Goal: Use online tool/utility: Use online tool/utility

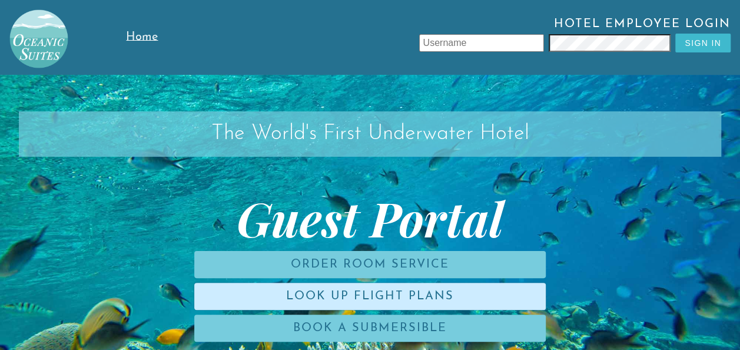
drag, startPoint x: 0, startPoint y: 0, endPoint x: 405, endPoint y: 295, distance: 500.8
click at [405, 295] on link "Look Up Flight Plans" at bounding box center [369, 295] width 351 height 27
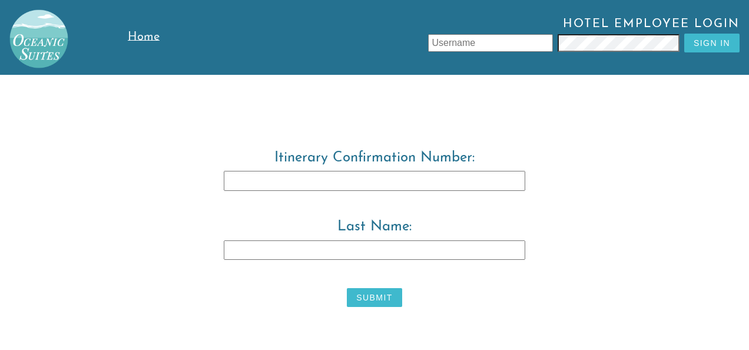
drag, startPoint x: 342, startPoint y: 184, endPoint x: 465, endPoint y: 202, distance: 124.4
click at [465, 202] on label "Itinerary Confirmation Number:" at bounding box center [374, 179] width 603 height 59
click at [465, 191] on input "Itinerary Confirmation Number:" at bounding box center [374, 181] width 301 height 20
type input "3829483"
click at [388, 252] on input "Last Name:" at bounding box center [374, 250] width 301 height 20
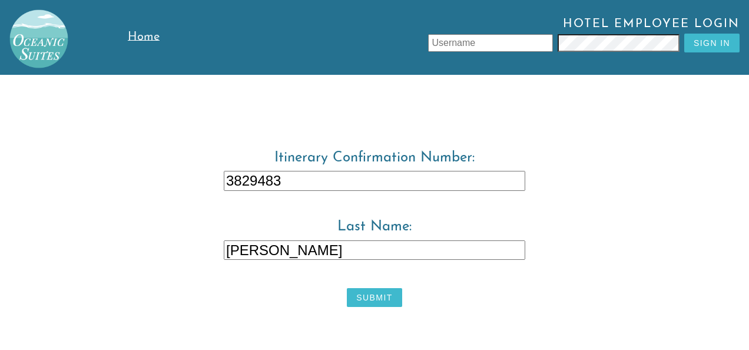
type input "Ross"
click at [379, 295] on button "Submit" at bounding box center [374, 297] width 55 height 19
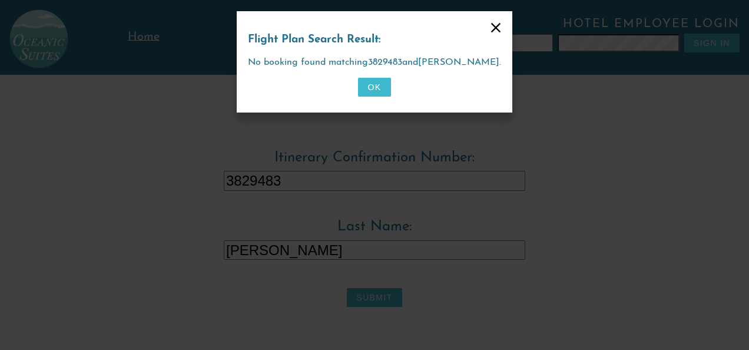
click at [491, 28] on icon at bounding box center [495, 27] width 9 height 9
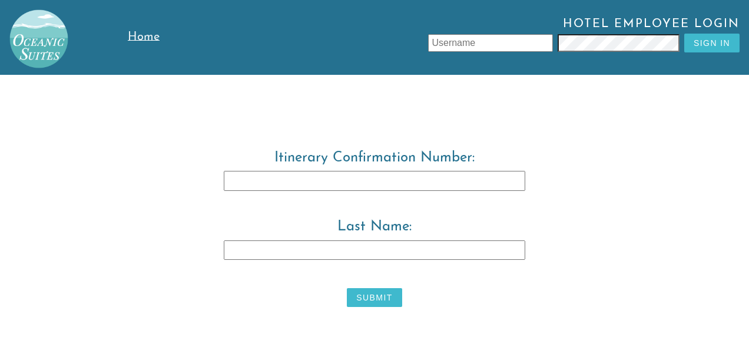
click at [333, 184] on input "Itinerary Confirmation Number:" at bounding box center [374, 181] width 301 height 20
type input "3829483"
click at [254, 253] on input "Last Name:" at bounding box center [374, 250] width 301 height 20
type input "Ross"
click at [378, 301] on button "Submit" at bounding box center [374, 297] width 55 height 19
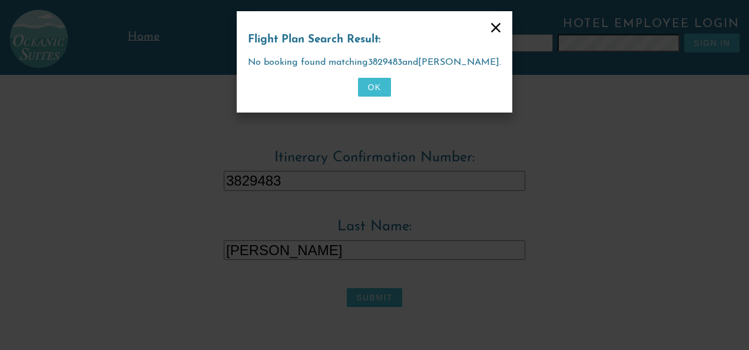
click at [375, 88] on button "OK" at bounding box center [374, 87] width 32 height 19
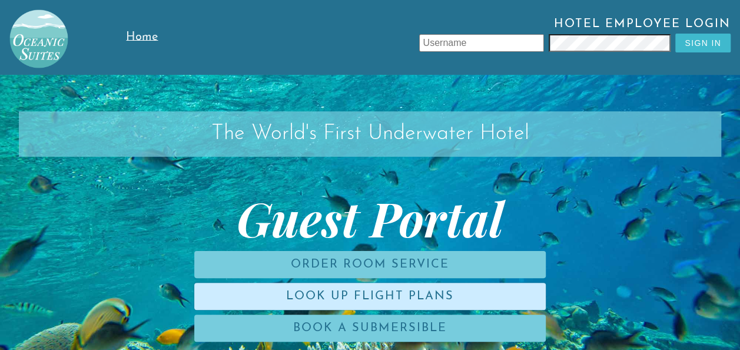
click at [299, 300] on link "Look Up Flight Plans" at bounding box center [369, 295] width 351 height 27
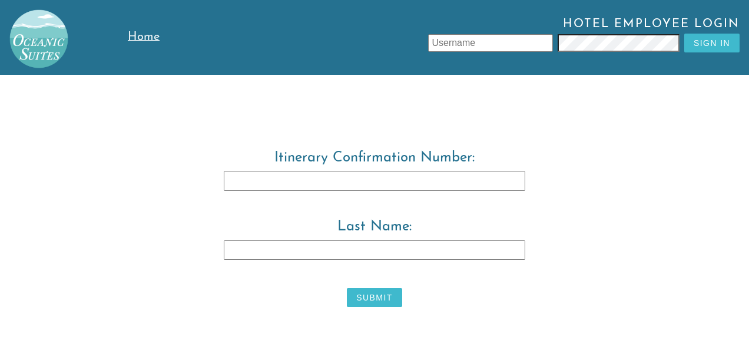
click at [288, 182] on input "Itinerary Confirmation Number:" at bounding box center [374, 181] width 301 height 20
type input "3829483"
click at [271, 248] on input "Last Name:" at bounding box center [374, 250] width 301 height 20
type input "[PERSON_NAME]"
click at [363, 293] on button "Submit" at bounding box center [374, 297] width 55 height 19
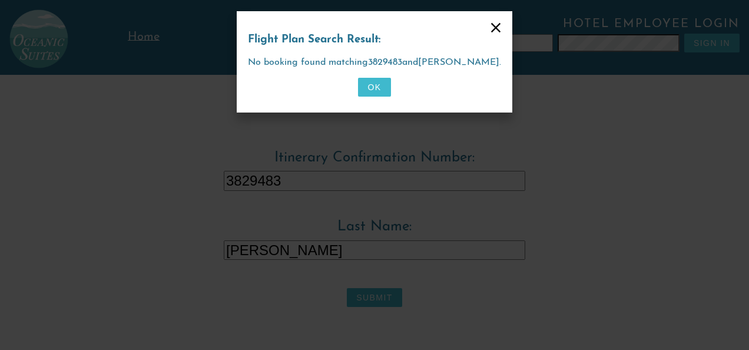
click at [377, 87] on button "OK" at bounding box center [374, 87] width 32 height 19
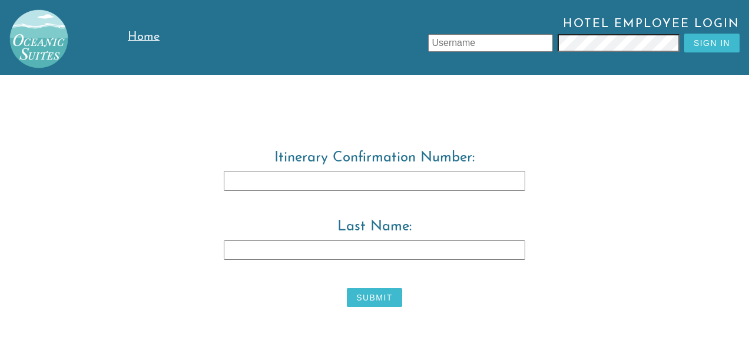
click at [291, 181] on input "Itinerary Confirmation Number:" at bounding box center [374, 181] width 301 height 20
type input "3829483"
click at [270, 252] on input "Last Name:" at bounding box center [374, 250] width 301 height 20
click at [250, 250] on input "[PERSON_NAME]" at bounding box center [374, 250] width 301 height 20
click at [246, 248] on input "warick" at bounding box center [374, 250] width 301 height 20
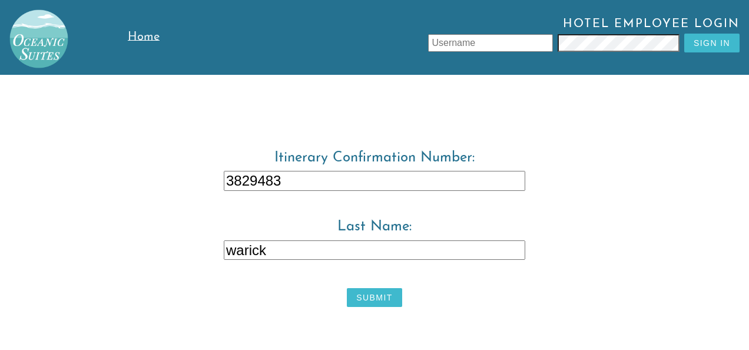
click at [250, 250] on input "warick" at bounding box center [374, 250] width 301 height 20
type input "warwick"
click at [365, 290] on button "Submit" at bounding box center [374, 297] width 55 height 19
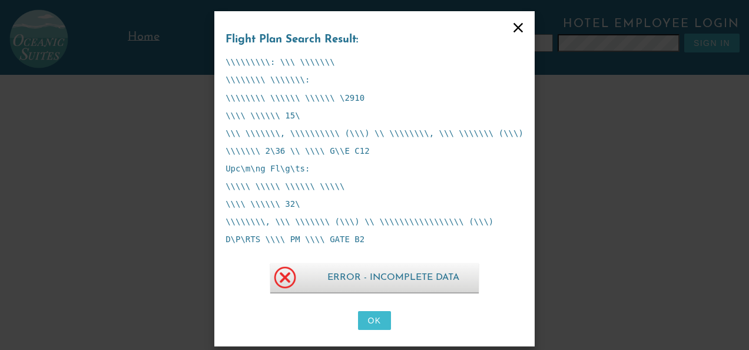
click at [369, 318] on button "OK" at bounding box center [374, 320] width 32 height 19
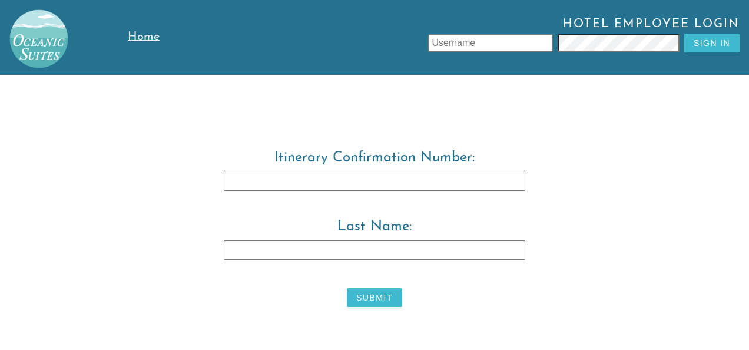
click at [251, 249] on input "Last Name:" at bounding box center [374, 250] width 301 height 20
click at [251, 249] on input "agent war" at bounding box center [374, 250] width 301 height 20
click at [307, 250] on input "agent war" at bounding box center [374, 250] width 301 height 20
type input "a"
click at [310, 246] on input "Leonzio" at bounding box center [374, 250] width 301 height 20
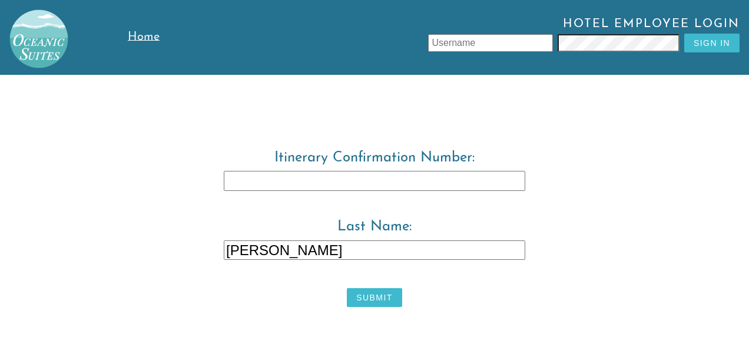
type input "[PERSON_NAME]"
click at [289, 184] on input "Itinerary Confirmation Number:" at bounding box center [374, 181] width 301 height 20
type input "3829483"
click at [360, 301] on button "Submit" at bounding box center [374, 297] width 55 height 19
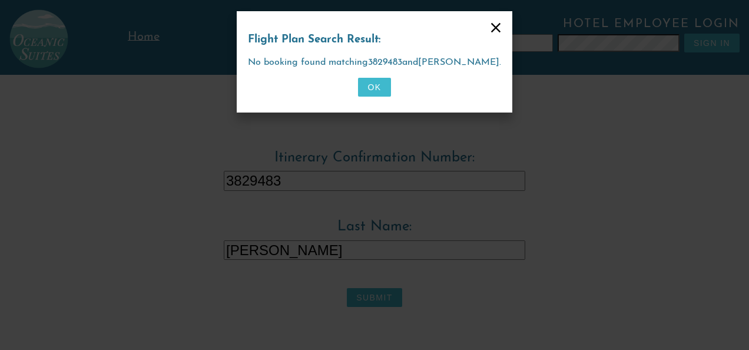
click at [373, 86] on button "OK" at bounding box center [374, 87] width 32 height 19
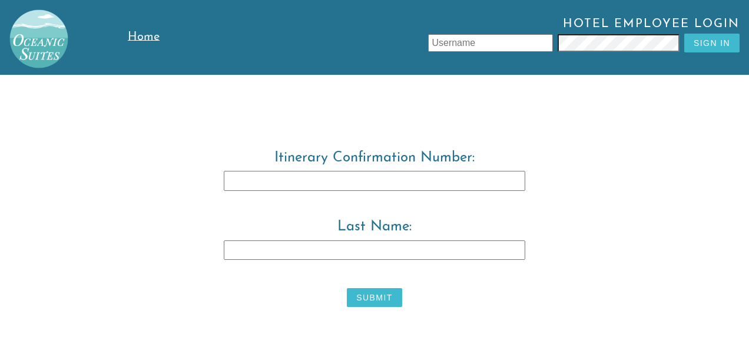
click at [264, 182] on input "Itinerary Confirmation Number:" at bounding box center [374, 181] width 301 height 20
type input "3829483"
click at [280, 251] on input "Last Name:" at bounding box center [374, 250] width 301 height 20
type input "Tore"
click at [357, 300] on button "Submit" at bounding box center [374, 297] width 55 height 19
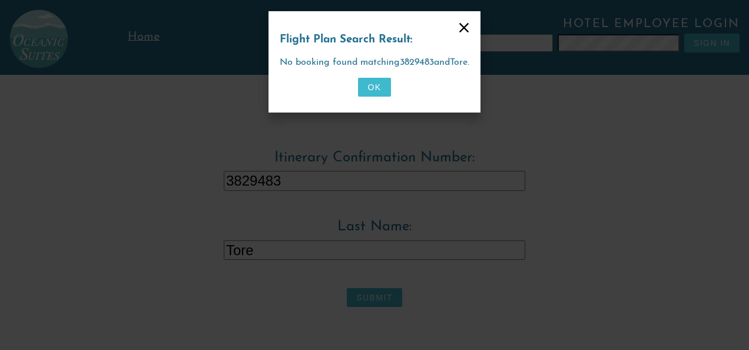
click at [375, 85] on button "OK" at bounding box center [374, 87] width 32 height 19
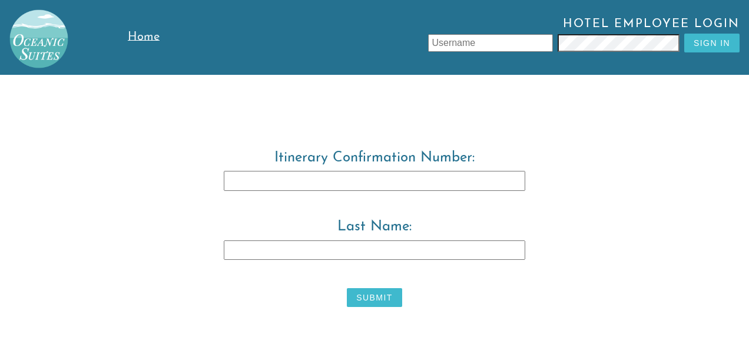
click at [267, 182] on input "Itinerary Confirmation Number:" at bounding box center [374, 181] width 301 height 20
type input "3829483"
click at [264, 252] on input "Last Name:" at bounding box center [374, 250] width 301 height 20
type input "[PERSON_NAME]"
click at [377, 297] on button "Submit" at bounding box center [374, 297] width 55 height 19
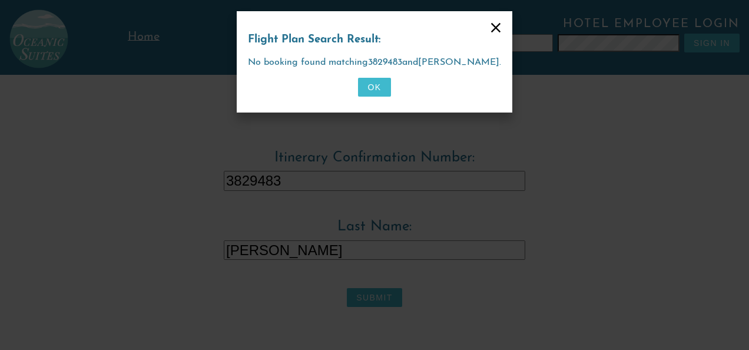
click at [371, 86] on button "OK" at bounding box center [374, 87] width 32 height 19
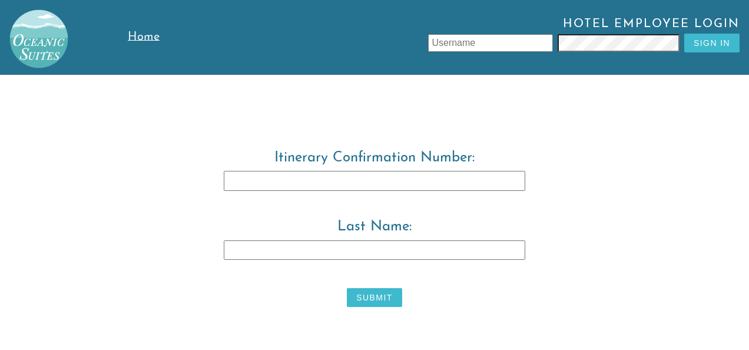
click at [480, 45] on input "text" at bounding box center [490, 43] width 125 height 18
type input "[PERSON_NAME]"
click at [691, 49] on button "Sign In" at bounding box center [711, 43] width 55 height 19
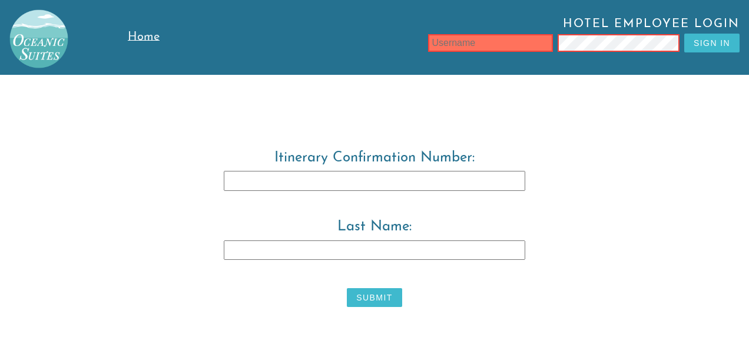
click at [511, 41] on input "text" at bounding box center [490, 43] width 125 height 18
type input "[PERSON_NAME]"
click at [693, 38] on button "Sign In" at bounding box center [711, 43] width 55 height 19
click at [508, 41] on input "text" at bounding box center [490, 43] width 125 height 18
type input "[PERSON_NAME]"
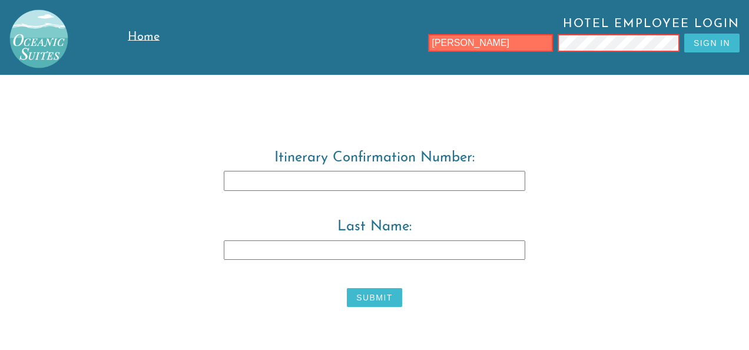
click at [724, 39] on button "Sign In" at bounding box center [711, 43] width 55 height 19
click at [479, 122] on div "Home Hotel Employee Login Sign In Itinerary Confirmation Number: Last Name: Sub…" at bounding box center [374, 155] width 749 height 311
click at [463, 44] on input "text" at bounding box center [490, 43] width 125 height 18
type input "leonzio.tore"
click at [716, 48] on button "Sign In" at bounding box center [711, 43] width 55 height 19
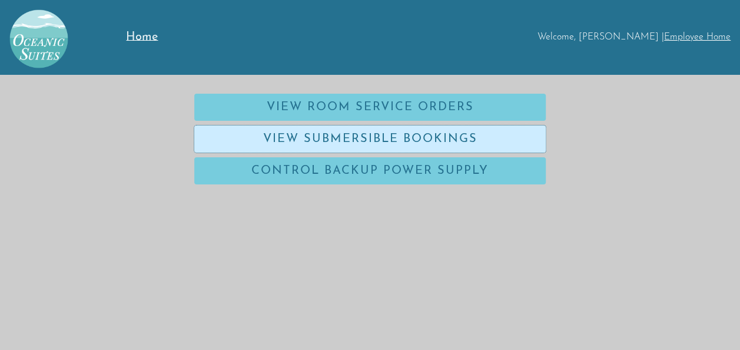
click at [434, 140] on link "View Submersible Bookings" at bounding box center [369, 138] width 351 height 27
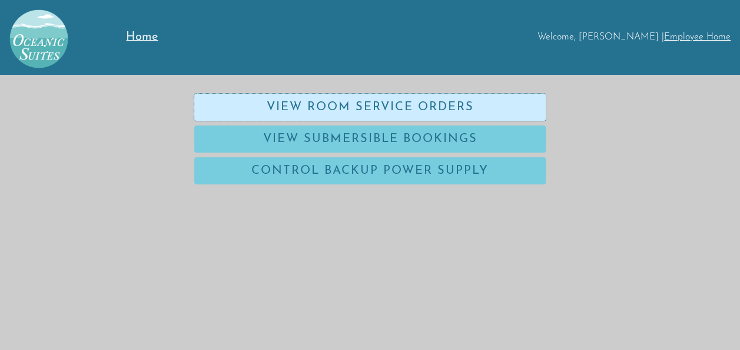
click at [261, 113] on link "View Room Service Orders" at bounding box center [369, 107] width 351 height 27
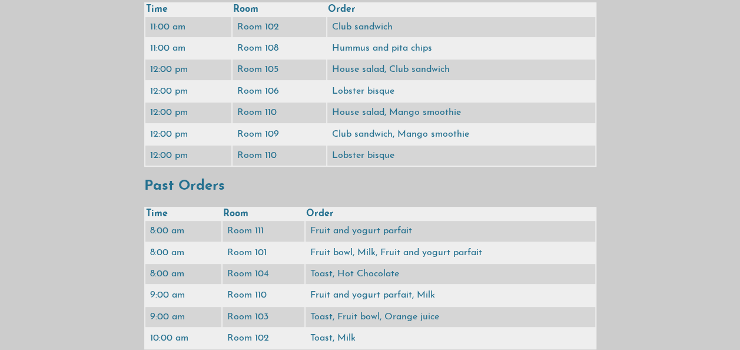
scroll to position [116, 0]
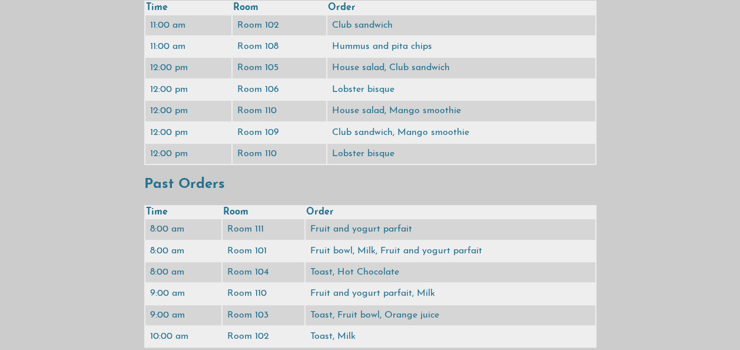
click at [434, 325] on table "Time Room Order 8:00 am Room 111 Fruit and yogurt parfait 8:00 am Room 101 Frui…" at bounding box center [370, 276] width 452 height 143
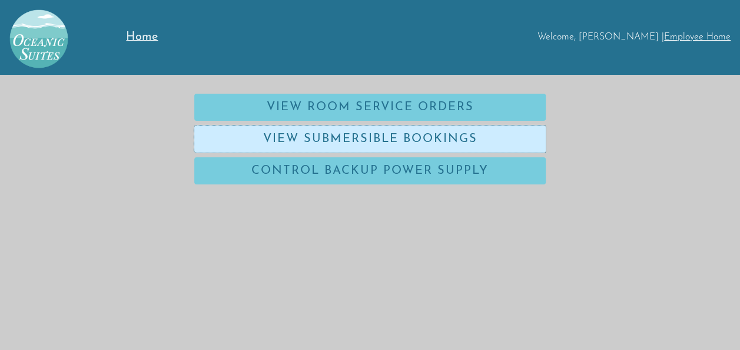
click at [254, 142] on link "View Submersible Bookings" at bounding box center [369, 138] width 351 height 27
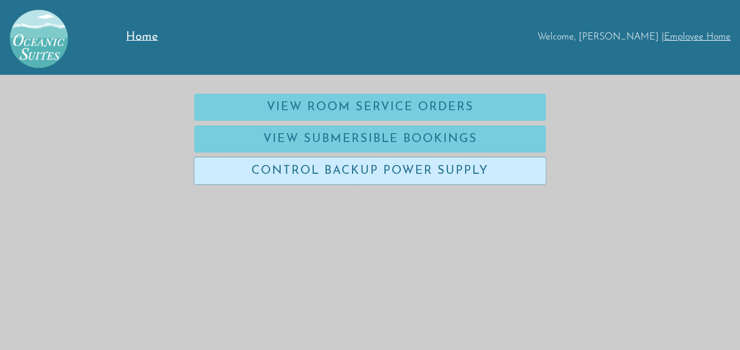
click at [299, 175] on link "Control Backup Power Supply" at bounding box center [369, 170] width 351 height 27
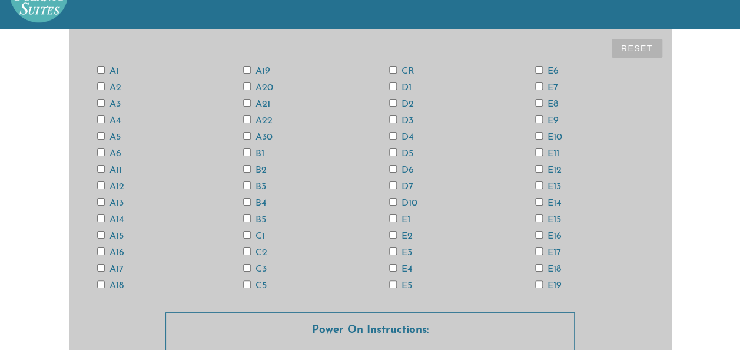
scroll to position [45, 0]
click at [393, 71] on input "CR" at bounding box center [393, 70] width 8 height 8
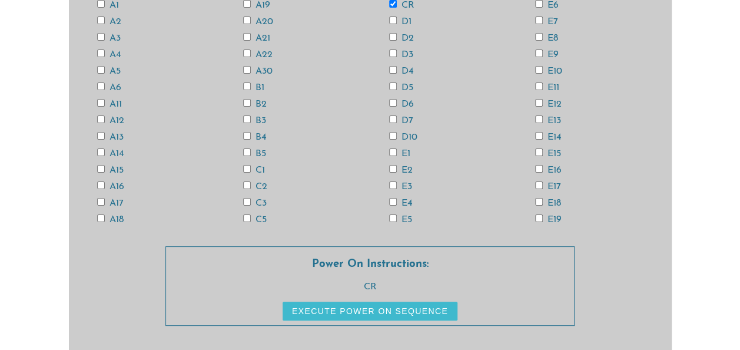
scroll to position [115, 0]
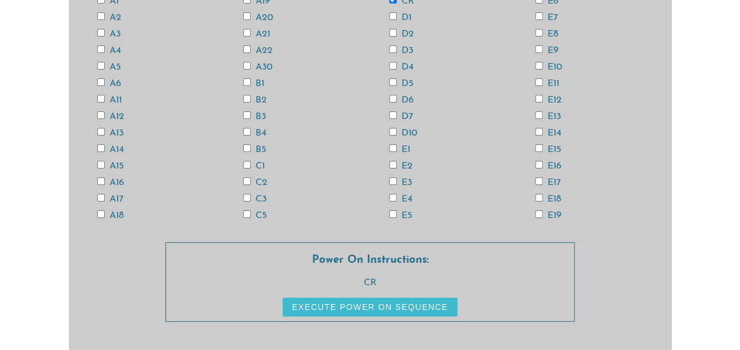
click at [351, 300] on button "Execute Power On Sequence" at bounding box center [369, 306] width 175 height 19
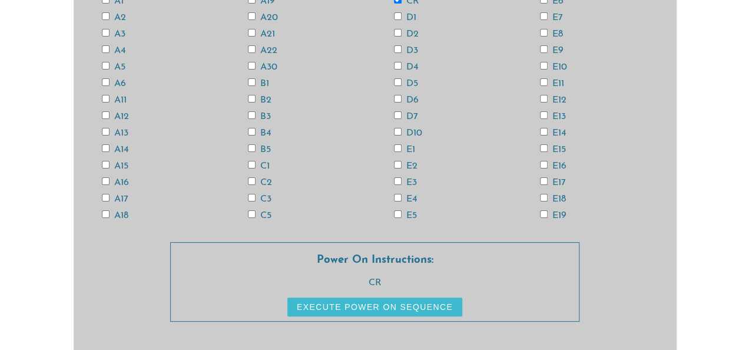
scroll to position [0, 0]
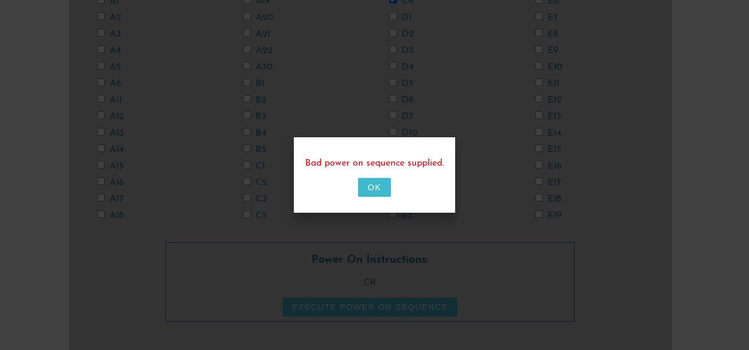
click at [377, 187] on button "OK" at bounding box center [374, 187] width 32 height 19
checkbox input "false"
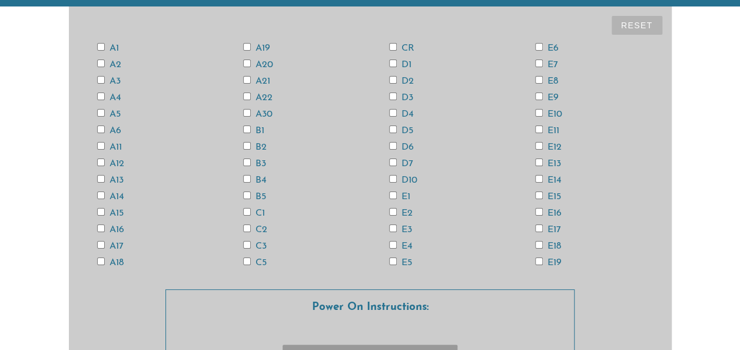
scroll to position [45, 0]
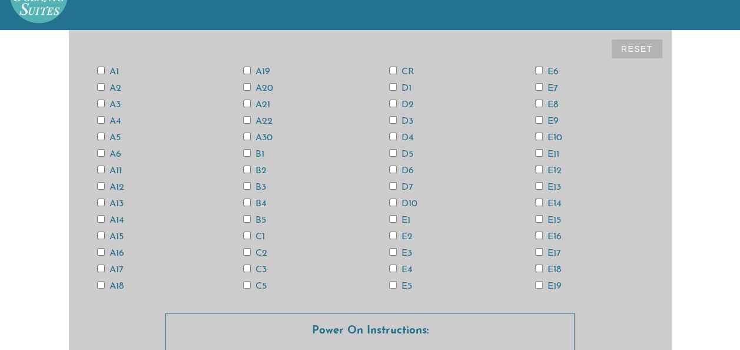
click at [98, 187] on input "A12" at bounding box center [101, 186] width 8 height 8
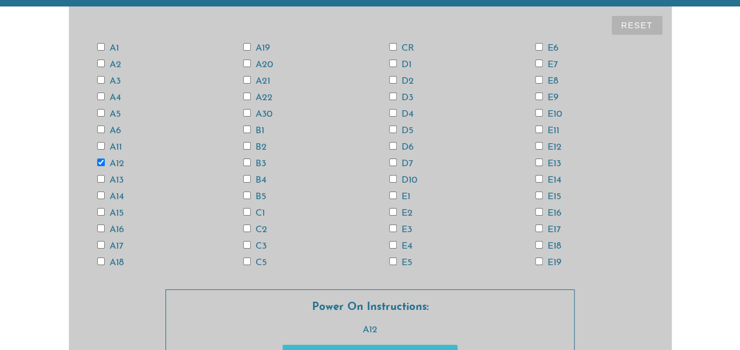
scroll to position [92, 0]
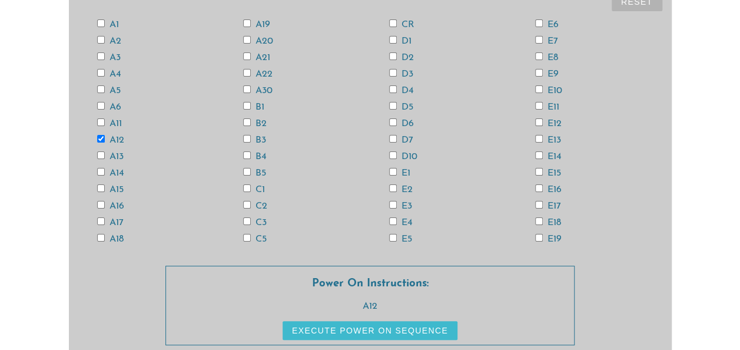
drag, startPoint x: 354, startPoint y: 330, endPoint x: 205, endPoint y: 279, distance: 156.7
click at [205, 279] on h3 "Power On Instructions:" at bounding box center [369, 283] width 407 height 13
click at [175, 114] on div "A1 A2 A3 A4 A5 A6 A11 A12 A13 A14 A15 A16 A17 A18 A19 A20 A21 A22 A30 B1 B2 B3 …" at bounding box center [370, 131] width 584 height 231
click at [102, 137] on input "A12" at bounding box center [101, 139] width 8 height 8
checkbox input "false"
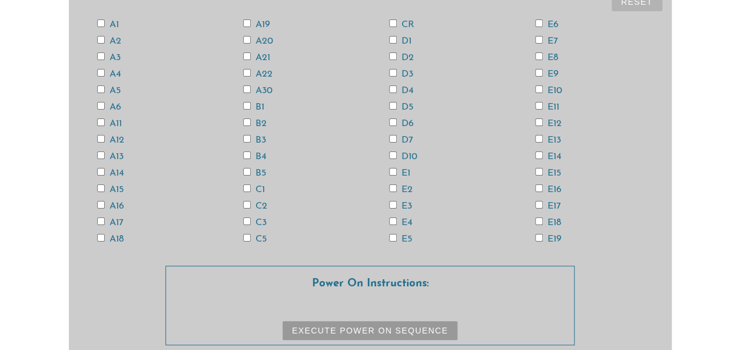
click at [392, 18] on div "A1 A2 A3 A4 A5 A6 A11 A12 A13 A14 A15 A16 A17 A18 A19 A20 A21 A22 A30 B1 B2 B3 …" at bounding box center [370, 131] width 584 height 231
click at [392, 19] on div "A1 A2 A3 A4 A5 A6 A11 A12 A13 A14 A15 A16 A17 A18 A19 A20 A21 A22 A30 B1 B2 B3 …" at bounding box center [370, 131] width 584 height 231
click at [393, 23] on input "CR" at bounding box center [393, 23] width 8 height 8
checkbox input "true"
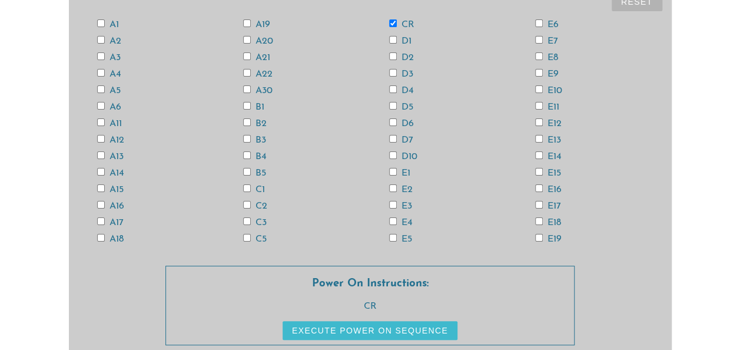
click at [537, 236] on input "E19" at bounding box center [539, 238] width 8 height 8
checkbox input "true"
click at [536, 204] on input "E17" at bounding box center [539, 205] width 8 height 8
checkbox input "true"
click at [538, 172] on input "E15" at bounding box center [539, 172] width 8 height 8
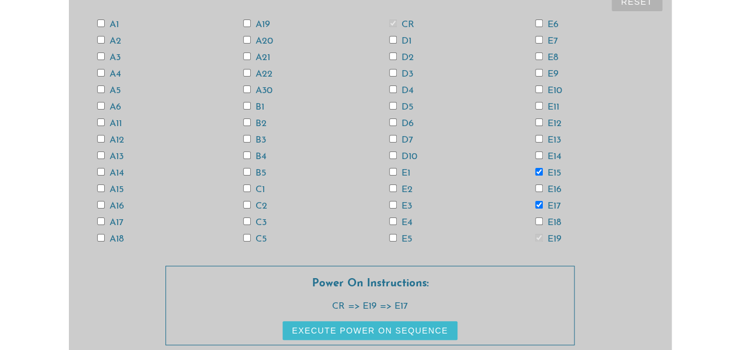
checkbox input "true"
click at [540, 138] on input "E13" at bounding box center [539, 139] width 8 height 8
checkbox input "true"
click at [535, 104] on input "E11" at bounding box center [539, 106] width 8 height 8
checkbox input "true"
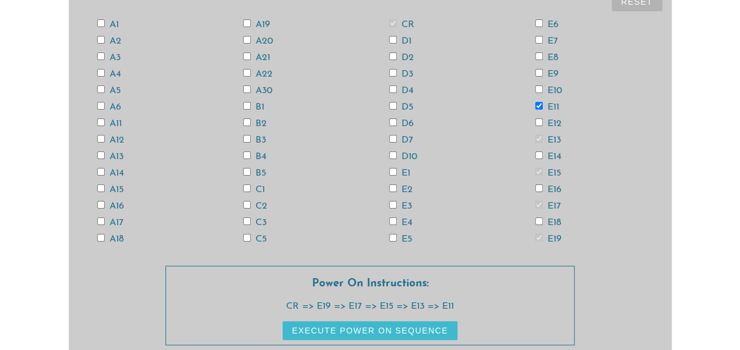
click at [538, 71] on input "E9" at bounding box center [539, 73] width 8 height 8
checkbox input "true"
click at [536, 39] on input "E7" at bounding box center [539, 40] width 8 height 8
checkbox input "true"
click at [393, 237] on input "E5" at bounding box center [393, 238] width 8 height 8
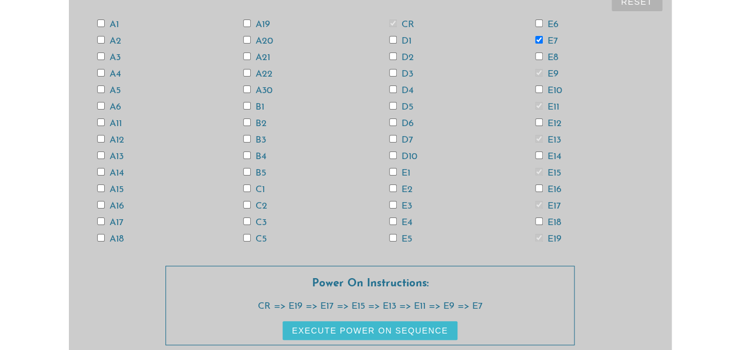
checkbox input "true"
click at [391, 204] on input "E3" at bounding box center [393, 205] width 8 height 8
checkbox input "true"
click at [391, 169] on input "E1" at bounding box center [393, 172] width 8 height 8
checkbox input "true"
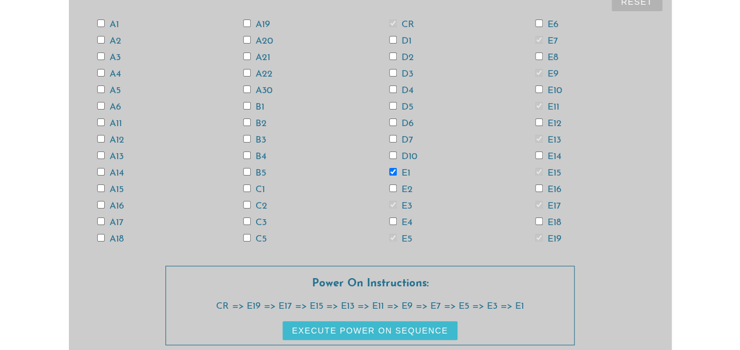
click at [392, 138] on input "D7" at bounding box center [393, 139] width 8 height 8
checkbox input "true"
click at [392, 104] on input "D5" at bounding box center [393, 106] width 8 height 8
checkbox input "true"
click at [391, 71] on input "D3" at bounding box center [393, 73] width 8 height 8
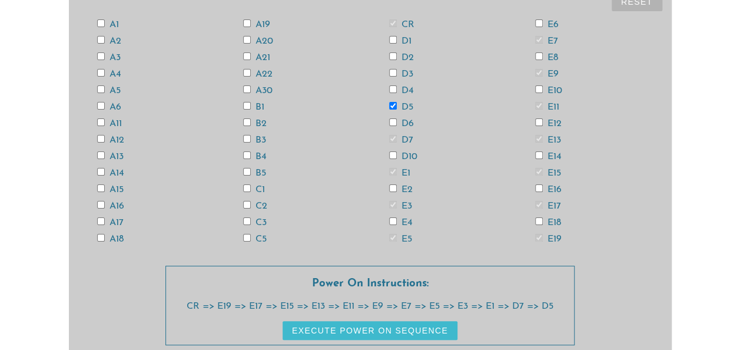
checkbox input "true"
click at [390, 34] on div "A1 A2 A3 A4 A5 A6 A11 A12 A13 A14 A15 A16 A17 A18 A19 A20 A21 A22 A30 B1 B2 B3 …" at bounding box center [370, 131] width 584 height 231
click at [392, 37] on input "D1" at bounding box center [393, 40] width 8 height 8
checkbox input "true"
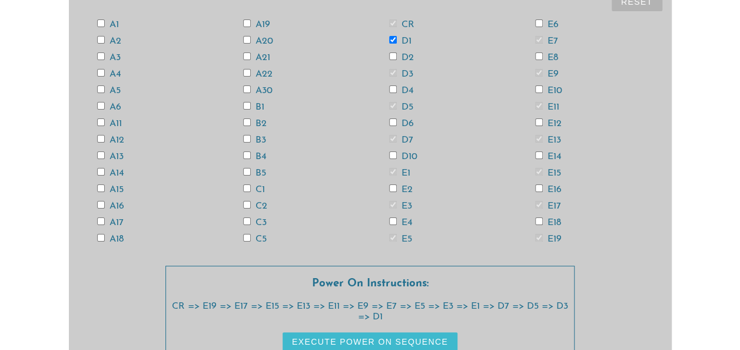
click at [248, 237] on input "C5" at bounding box center [247, 238] width 8 height 8
checkbox input "true"
click at [246, 201] on input "C2" at bounding box center [247, 205] width 8 height 8
checkbox input "true"
click at [245, 168] on input "B5" at bounding box center [247, 172] width 8 height 8
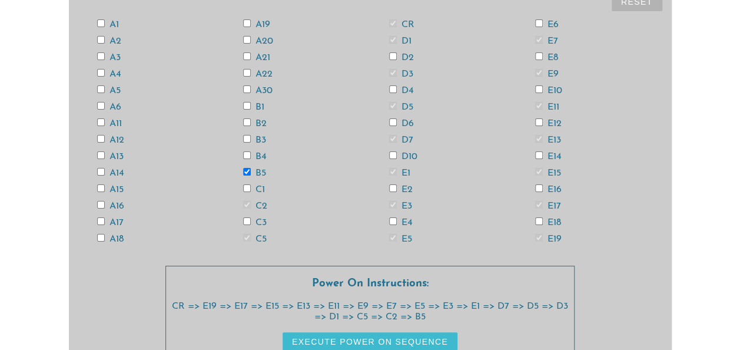
click at [245, 169] on input "B5" at bounding box center [247, 172] width 8 height 8
checkbox input "false"
click at [245, 204] on input "C2" at bounding box center [247, 205] width 8 height 8
checkbox input "false"
click at [245, 221] on input "C3" at bounding box center [247, 221] width 8 height 8
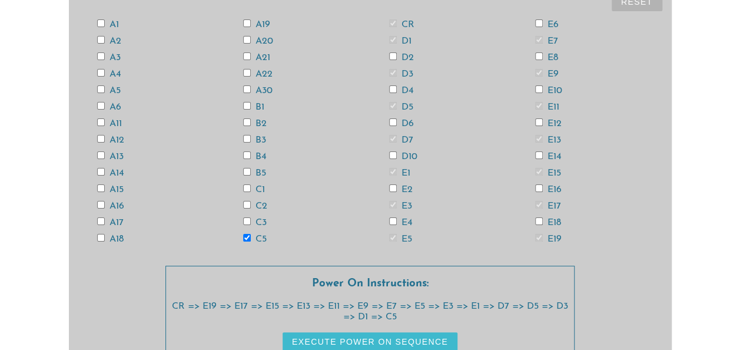
checkbox input "true"
click at [247, 183] on div "A1 A2 A3 A4 A5 A6 A11 A12 A13 A14 A15 A16 A17 A18 A19 A20 A21 A22 A30 B1 B2 B3 …" at bounding box center [370, 131] width 584 height 231
click at [246, 187] on input "C1" at bounding box center [247, 188] width 8 height 8
checkbox input "true"
click at [245, 171] on input "B5" at bounding box center [247, 172] width 8 height 8
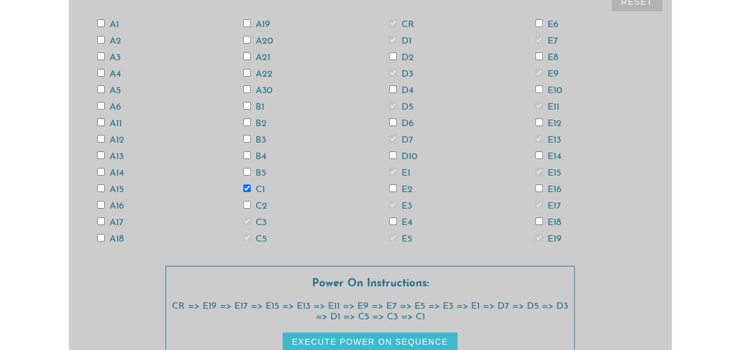
checkbox input "true"
click at [246, 137] on input "B3" at bounding box center [247, 139] width 8 height 8
checkbox input "true"
click at [247, 102] on input "B1" at bounding box center [247, 106] width 8 height 8
checkbox input "true"
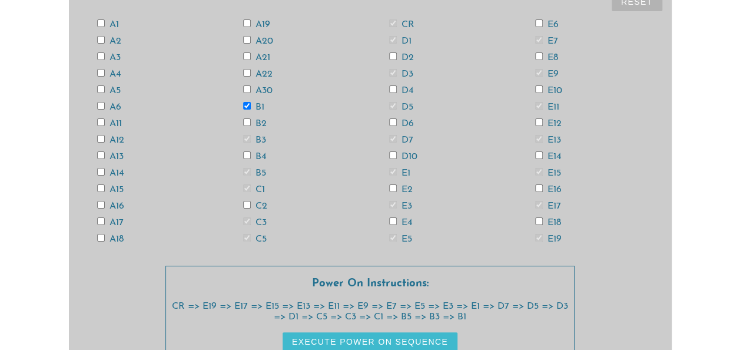
click at [245, 55] on input "A21" at bounding box center [247, 56] width 8 height 8
checkbox input "true"
click at [247, 20] on input "A19" at bounding box center [247, 23] width 8 height 8
checkbox input "true"
click at [100, 220] on input "A17" at bounding box center [101, 221] width 8 height 8
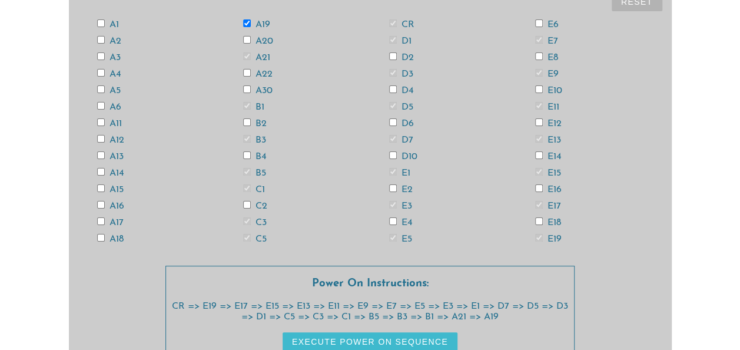
checkbox input "true"
click at [102, 185] on input "A15" at bounding box center [101, 188] width 8 height 8
checkbox input "true"
click at [99, 154] on input "A13" at bounding box center [101, 155] width 8 height 8
checkbox input "true"
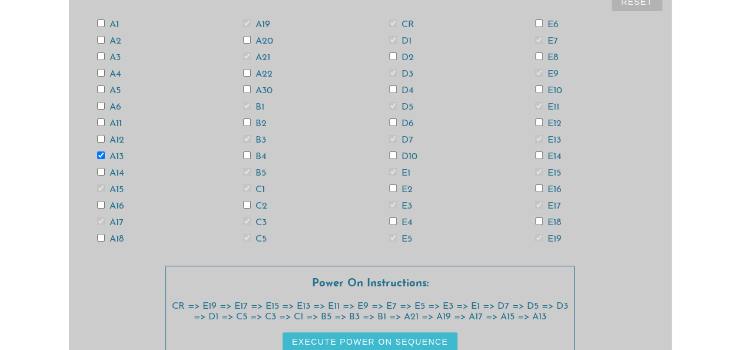
click at [99, 119] on input "A11" at bounding box center [101, 122] width 8 height 8
checkbox input "true"
click at [99, 88] on input "A5" at bounding box center [101, 89] width 8 height 8
checkbox input "true"
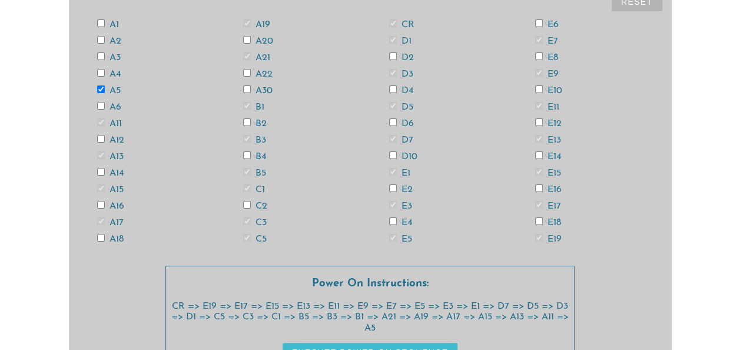
click at [99, 57] on input "A3" at bounding box center [101, 56] width 8 height 8
checkbox input "true"
click at [99, 21] on input "A1" at bounding box center [101, 23] width 8 height 8
checkbox input "true"
drag, startPoint x: 98, startPoint y: 41, endPoint x: 31, endPoint y: 99, distance: 88.0
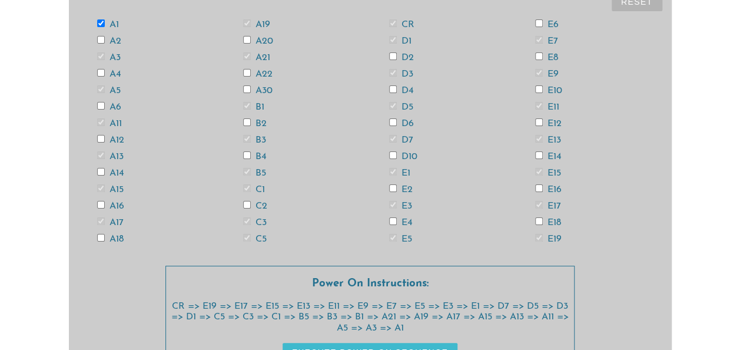
click at [31, 99] on div "Reset A1 A2 A3 A4 A5 A6 A11 A12 A13 A14 A15 A16 A17 A18 A19 A20 A21 A22 A30 B1 …" at bounding box center [370, 189] width 740 height 412
click at [98, 41] on input "A2" at bounding box center [101, 40] width 8 height 8
checkbox input "true"
click at [98, 71] on input "A4" at bounding box center [101, 73] width 8 height 8
checkbox input "true"
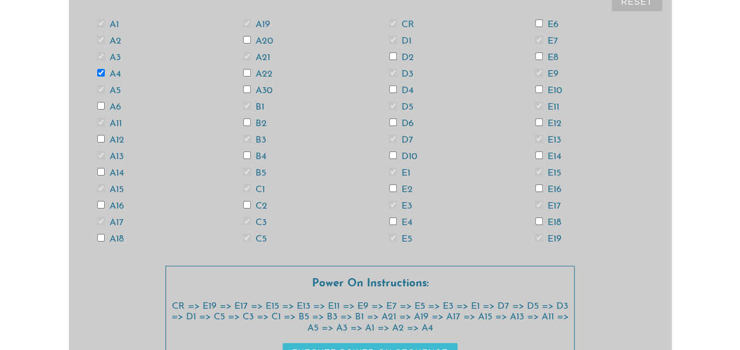
click at [99, 105] on input "A6" at bounding box center [101, 106] width 8 height 8
checkbox input "true"
click at [99, 137] on input "A12" at bounding box center [101, 139] width 8 height 8
checkbox input "true"
click at [101, 171] on input "A14" at bounding box center [101, 172] width 8 height 8
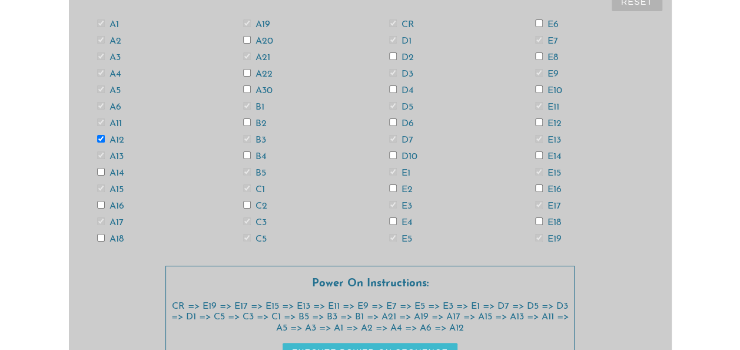
checkbox input "true"
drag, startPoint x: 97, startPoint y: 204, endPoint x: 71, endPoint y: 205, distance: 26.5
click at [71, 205] on div "Reset A1 A2 A3 A4 A5 A6 A11 A12 A13 A14 A15 A16 A17 A18 A19 A20 A21 A22 A30 B1 …" at bounding box center [370, 189] width 603 height 412
click at [100, 204] on input "A16" at bounding box center [101, 205] width 8 height 8
checkbox input "true"
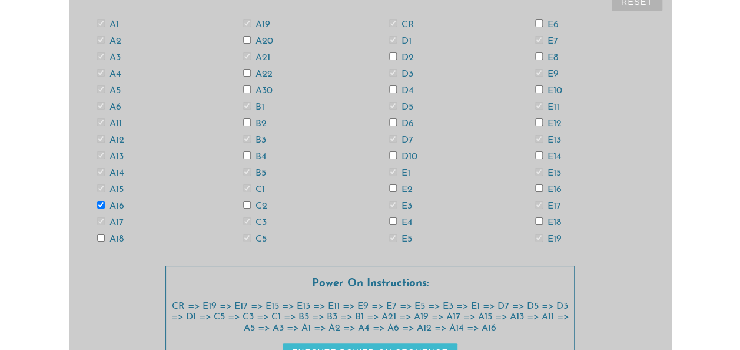
click at [99, 235] on input "A18" at bounding box center [101, 238] width 8 height 8
checkbox input "true"
click at [245, 39] on input "A20" at bounding box center [247, 40] width 8 height 8
checkbox input "true"
click at [246, 73] on input "A22" at bounding box center [247, 73] width 8 height 8
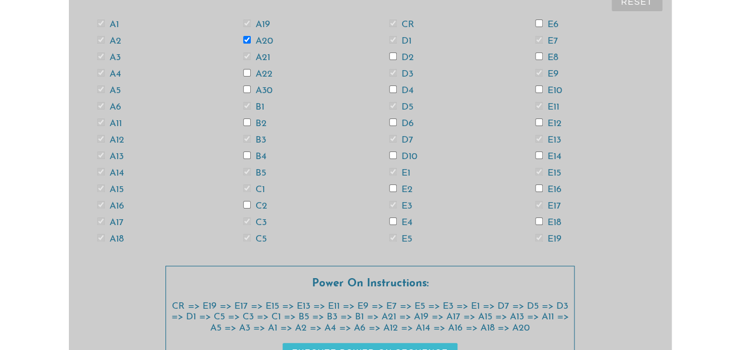
checkbox input "true"
click at [244, 89] on input "A30" at bounding box center [247, 89] width 8 height 8
checkbox input "true"
click at [245, 119] on input "B2" at bounding box center [247, 122] width 8 height 8
checkbox input "true"
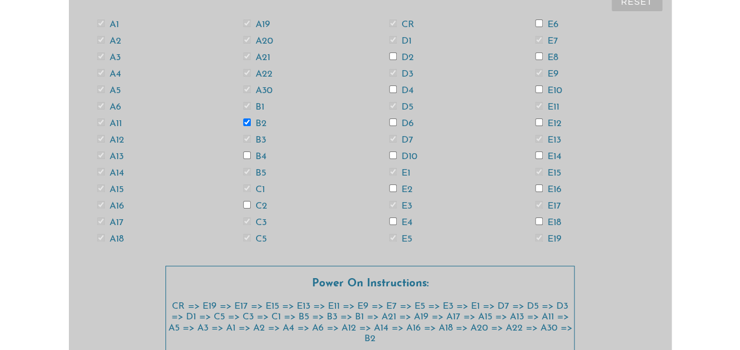
click at [248, 152] on input "B4" at bounding box center [247, 155] width 8 height 8
checkbox input "true"
click at [245, 202] on input "C2" at bounding box center [247, 205] width 8 height 8
checkbox input "true"
click at [393, 53] on input "D2" at bounding box center [393, 56] width 8 height 8
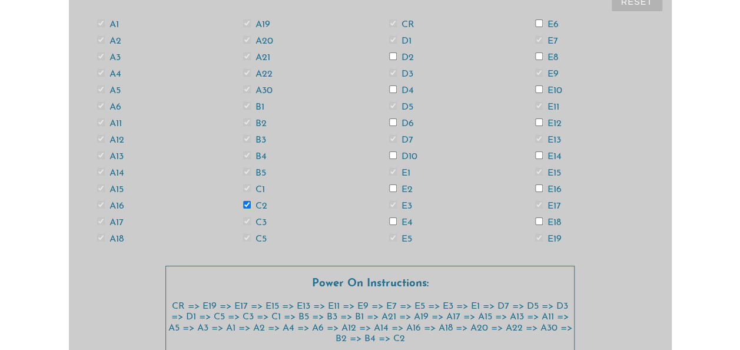
checkbox input "true"
click at [392, 87] on input "D4" at bounding box center [393, 89] width 8 height 8
checkbox input "true"
click at [392, 121] on input "D6" at bounding box center [393, 122] width 8 height 8
checkbox input "true"
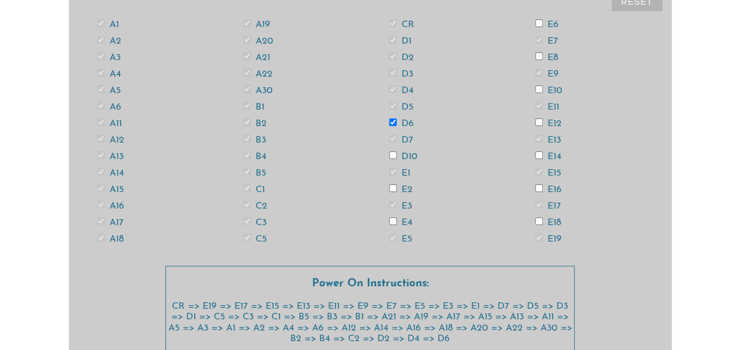
click at [391, 157] on input "D10" at bounding box center [393, 155] width 8 height 8
checkbox input "true"
click at [391, 188] on input "E2" at bounding box center [393, 188] width 8 height 8
checkbox input "true"
click at [393, 218] on input "E4" at bounding box center [393, 221] width 8 height 8
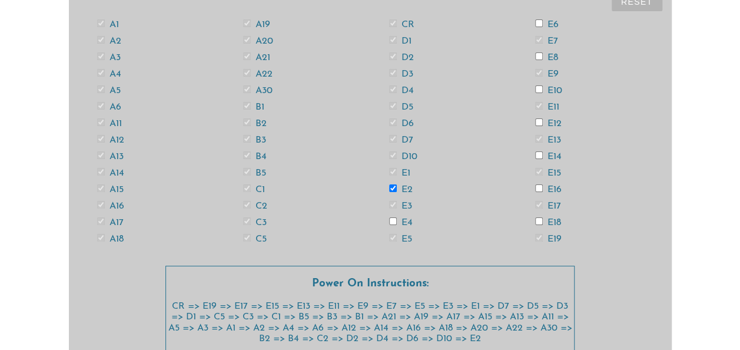
checkbox input "true"
click at [539, 22] on input "E6" at bounding box center [539, 23] width 8 height 8
checkbox input "true"
click at [535, 55] on input "E8" at bounding box center [539, 56] width 8 height 8
checkbox input "true"
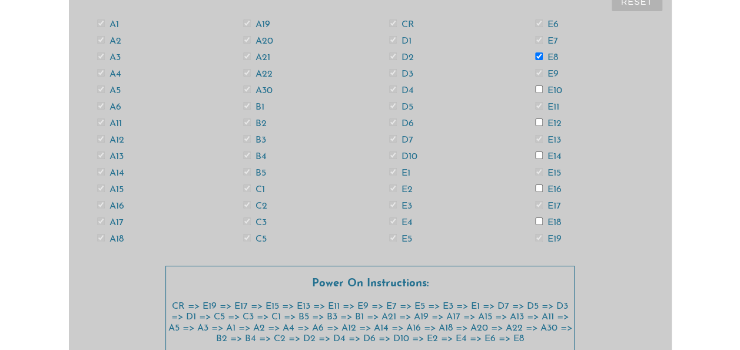
click at [538, 88] on input "E10" at bounding box center [539, 89] width 8 height 8
checkbox input "true"
click at [537, 122] on input "E12" at bounding box center [539, 122] width 8 height 8
checkbox input "true"
click at [536, 154] on input "E14" at bounding box center [539, 155] width 8 height 8
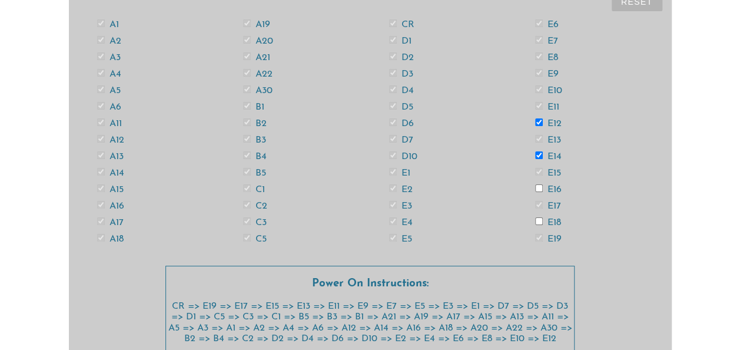
checkbox input "true"
click at [537, 186] on input "E16" at bounding box center [539, 188] width 8 height 8
checkbox input "true"
click at [538, 224] on input "E18" at bounding box center [539, 221] width 8 height 8
click at [537, 219] on input "E18" at bounding box center [539, 221] width 8 height 8
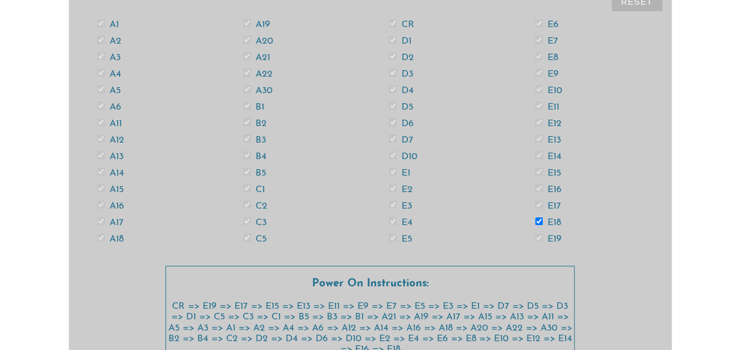
checkbox input "false"
click at [536, 191] on input "E16" at bounding box center [539, 188] width 8 height 8
checkbox input "false"
click at [538, 155] on input "E14" at bounding box center [539, 155] width 8 height 8
checkbox input "false"
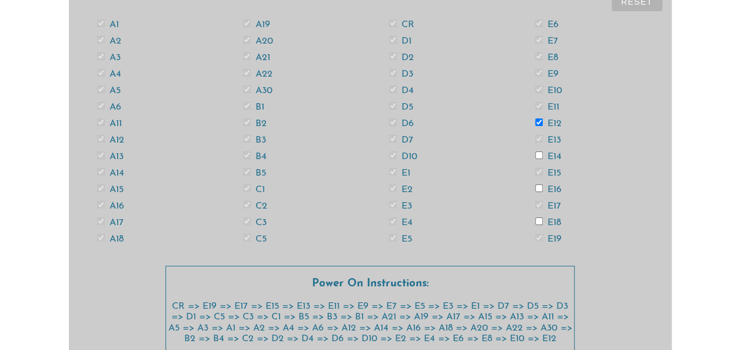
click at [538, 120] on input "E12" at bounding box center [539, 122] width 8 height 8
checkbox input "false"
drag, startPoint x: 538, startPoint y: 120, endPoint x: 538, endPoint y: 86, distance: 34.1
click at [538, 86] on div "A1 A2 A3 A4 A5 A6 A11 A12 A13 A14 A15 A16 A17 A18 A19 A20 A21 A22 A30 B1 B2 B3 …" at bounding box center [370, 131] width 584 height 231
click at [537, 89] on input "E10" at bounding box center [539, 89] width 8 height 8
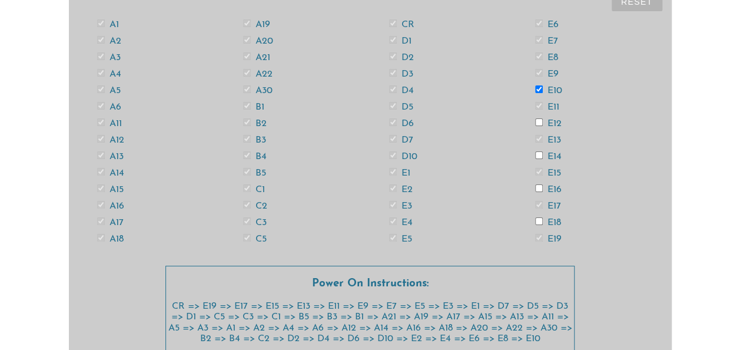
checkbox input "false"
click at [537, 53] on input "E8" at bounding box center [539, 56] width 8 height 8
checkbox input "false"
click at [536, 22] on input "E6" at bounding box center [539, 23] width 8 height 8
checkbox input "false"
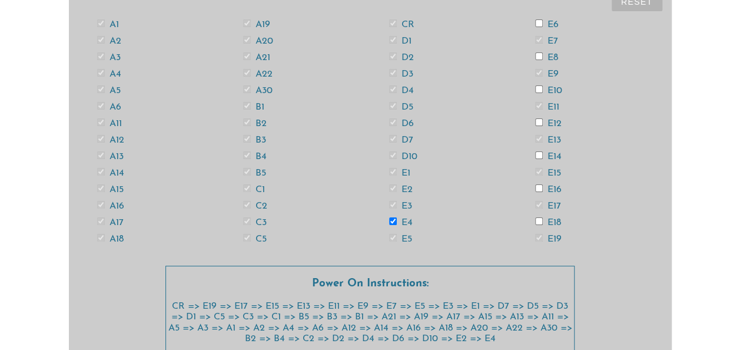
click at [391, 220] on input "E4" at bounding box center [393, 221] width 8 height 8
checkbox input "false"
click at [391, 187] on input "E2" at bounding box center [393, 188] width 8 height 8
checkbox input "false"
click at [391, 152] on input "D10" at bounding box center [393, 155] width 8 height 8
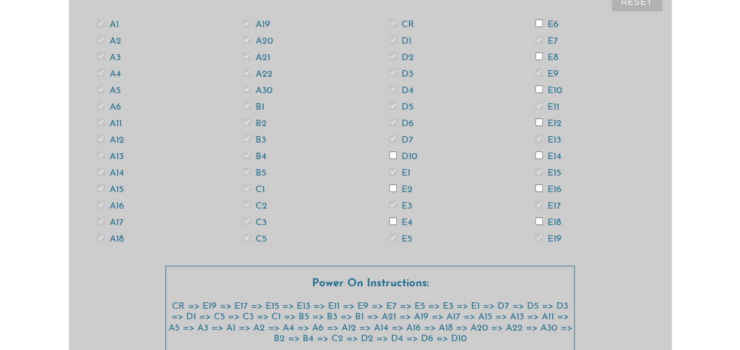
checkbox input "false"
click at [392, 122] on input "D6" at bounding box center [393, 122] width 8 height 8
checkbox input "false"
click at [391, 88] on input "D4" at bounding box center [393, 89] width 8 height 8
checkbox input "false"
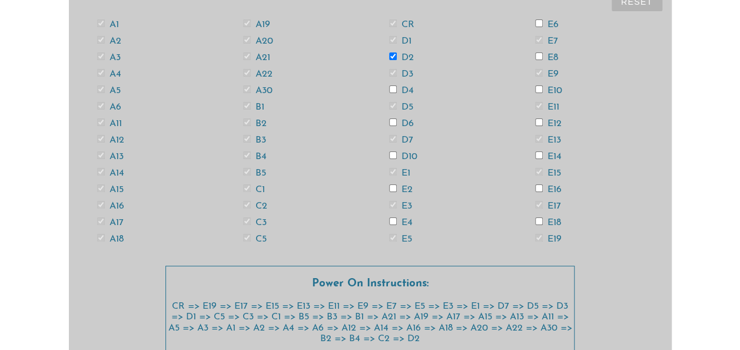
click at [392, 54] on input "D2" at bounding box center [393, 56] width 8 height 8
checkbox input "false"
click at [247, 204] on input "C2" at bounding box center [247, 205] width 8 height 8
checkbox input "false"
click at [247, 150] on div "A1 A2 A3 A4 A5 A6 A11 A12 A13 A14 A15 A16 A17 A18 A19 A20 A21 A22 A30 B1 B2 B3 …" at bounding box center [370, 131] width 584 height 231
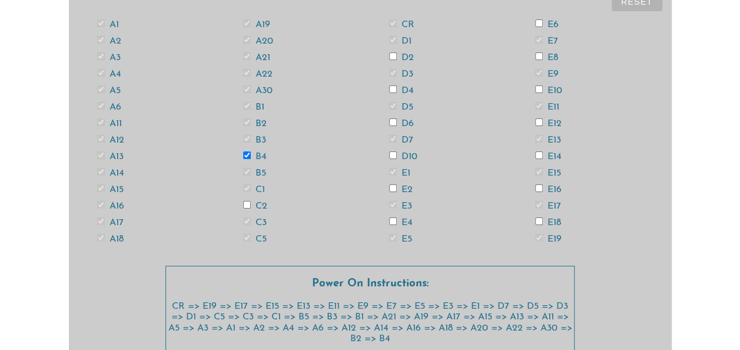
click at [244, 153] on input "B4" at bounding box center [247, 155] width 8 height 8
checkbox input "false"
click at [246, 121] on input "B2" at bounding box center [247, 122] width 8 height 8
checkbox input "false"
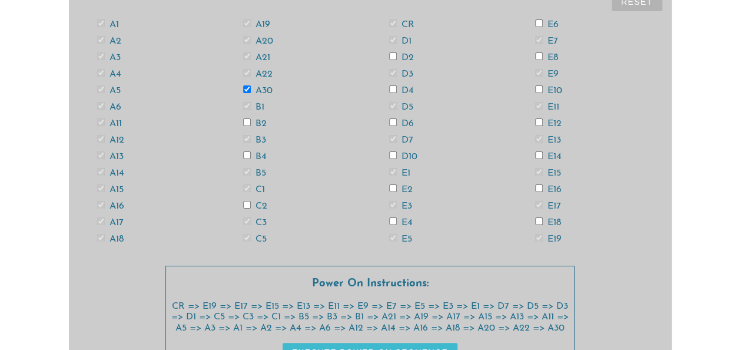
click at [246, 87] on input "A30" at bounding box center [247, 89] width 8 height 8
checkbox input "false"
click at [244, 71] on input "A22" at bounding box center [247, 73] width 8 height 8
checkbox input "false"
click at [247, 34] on div "A1 A2 A3 A4 A5 A6 A11 A12 A13 A14 A15 A16 A17 A18 A19 A20 A21 A22 A30 B1 B2 B3 …" at bounding box center [370, 131] width 584 height 231
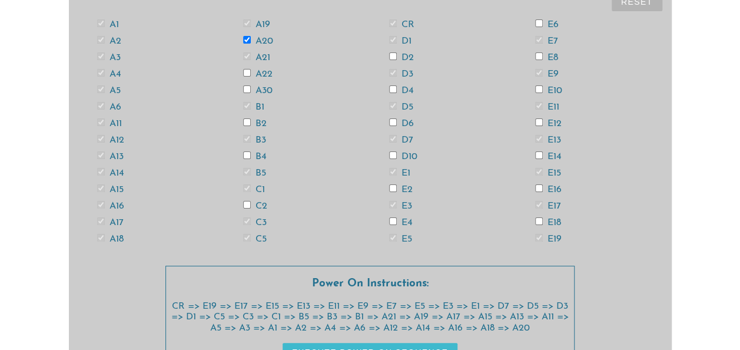
click at [245, 35] on div "A1 A2 A3 A4 A5 A6 A11 A12 A13 A14 A15 A16 A17 A18 A19 A20 A21 A22 A30 B1 B2 B3 …" at bounding box center [370, 131] width 584 height 231
click at [245, 37] on input "A20" at bounding box center [247, 40] width 8 height 8
checkbox input "false"
click at [98, 234] on input "A18" at bounding box center [101, 238] width 8 height 8
checkbox input "false"
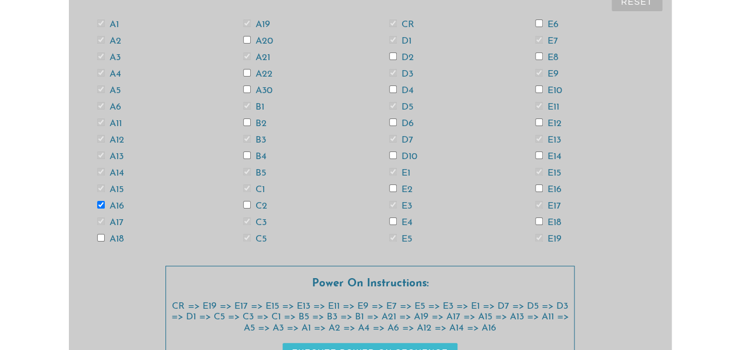
click at [99, 201] on input "A16" at bounding box center [101, 205] width 8 height 8
checkbox input "false"
click at [99, 172] on input "A14" at bounding box center [101, 172] width 8 height 8
checkbox input "false"
click at [97, 135] on input "A12" at bounding box center [101, 139] width 8 height 8
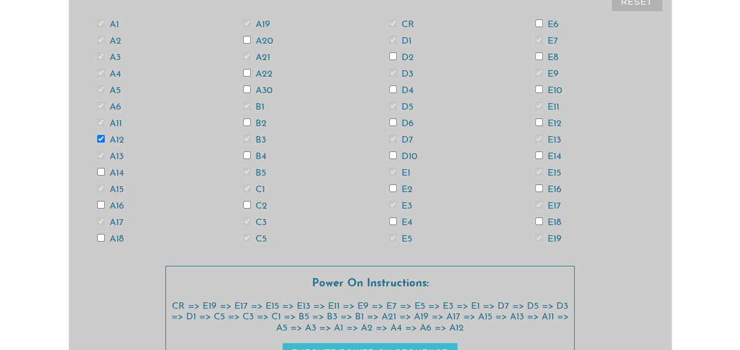
checkbox input "false"
click at [98, 100] on div "A1 A2 A3 A4 A5 A6 A11 A12 A13 A14 A15 A16 A17 A18 A19 A20 A21 A22 A30 B1 B2 B3 …" at bounding box center [370, 131] width 584 height 231
click at [100, 104] on input "A6" at bounding box center [101, 106] width 8 height 8
checkbox input "false"
click at [101, 72] on input "A4" at bounding box center [101, 73] width 8 height 8
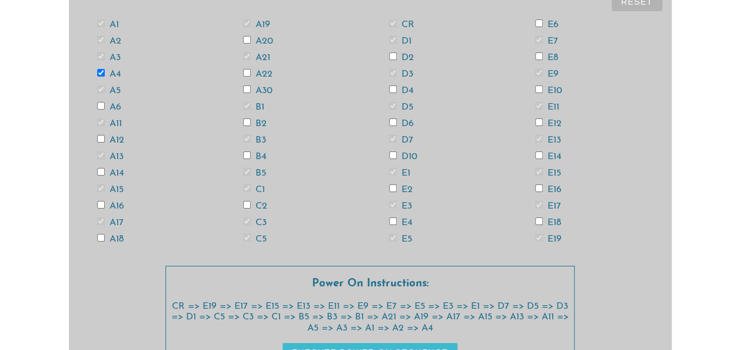
checkbox input "false"
click at [102, 36] on input "A2" at bounding box center [101, 40] width 8 height 8
checkbox input "false"
click at [99, 23] on input "A1" at bounding box center [101, 23] width 8 height 8
checkbox input "false"
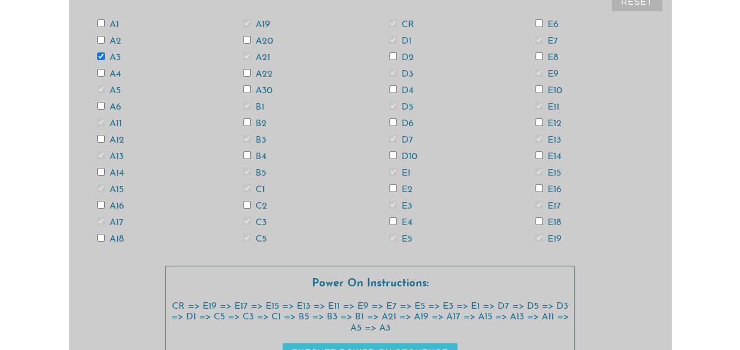
click at [99, 55] on input "A3" at bounding box center [101, 56] width 8 height 8
checkbox input "false"
click at [99, 87] on input "A5" at bounding box center [101, 89] width 8 height 8
checkbox input "false"
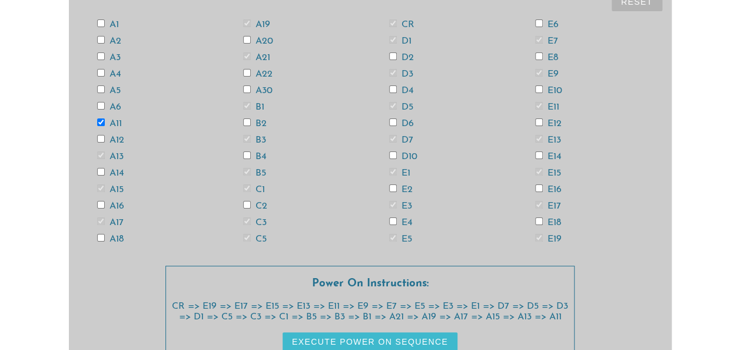
click at [98, 118] on input "A11" at bounding box center [101, 122] width 8 height 8
checkbox input "false"
click at [98, 152] on input "A13" at bounding box center [101, 155] width 8 height 8
checkbox input "false"
click at [100, 188] on input "A15" at bounding box center [101, 188] width 8 height 8
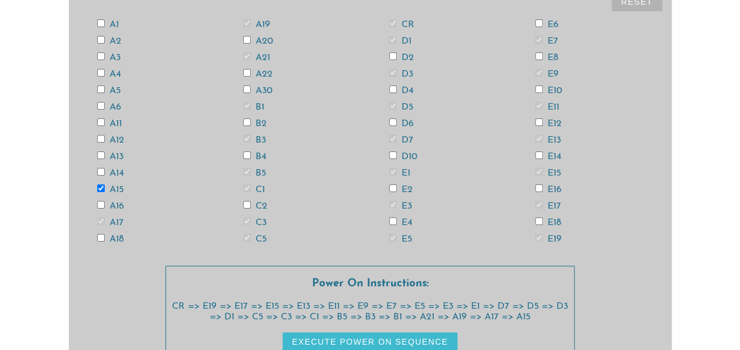
checkbox input "false"
click at [100, 218] on input "A17" at bounding box center [101, 221] width 8 height 8
checkbox input "false"
click at [246, 24] on input "A19" at bounding box center [247, 23] width 8 height 8
checkbox input "false"
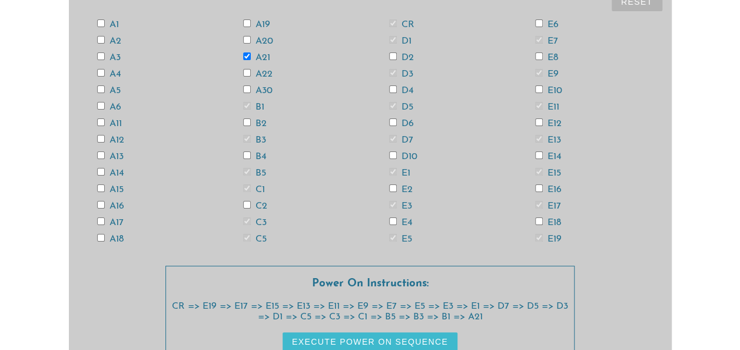
click at [246, 56] on input "A21" at bounding box center [247, 56] width 8 height 8
checkbox input "false"
click at [246, 105] on input "B1" at bounding box center [247, 106] width 8 height 8
checkbox input "false"
click at [246, 142] on label "B3" at bounding box center [254, 139] width 23 height 9
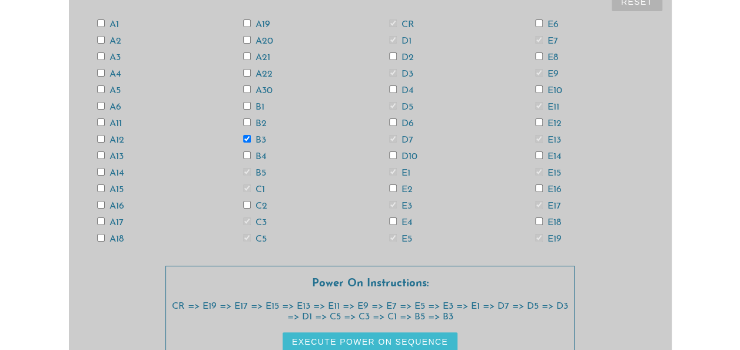
click at [246, 142] on input "B3" at bounding box center [247, 139] width 8 height 8
checkbox input "false"
click at [246, 168] on input "B5" at bounding box center [247, 172] width 8 height 8
checkbox input "false"
click at [245, 187] on input "C1" at bounding box center [247, 188] width 8 height 8
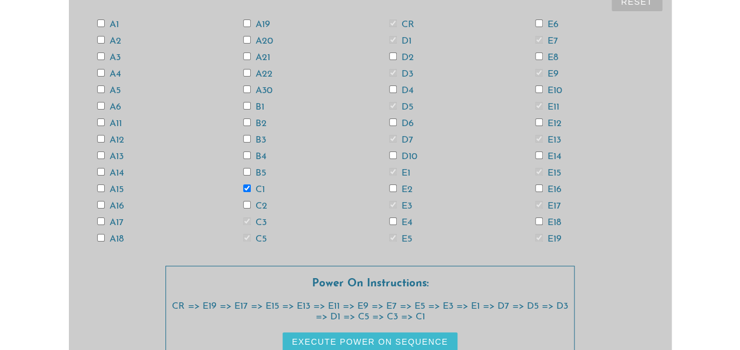
checkbox input "false"
click at [246, 218] on input "C3" at bounding box center [247, 221] width 8 height 8
checkbox input "false"
click at [246, 238] on input "C5" at bounding box center [247, 238] width 8 height 8
checkbox input "false"
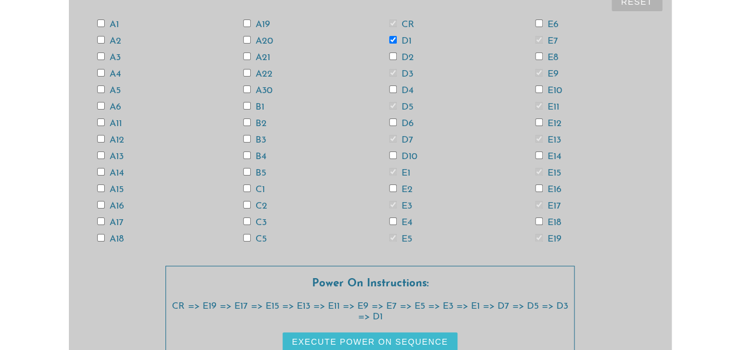
click at [392, 38] on input "D1" at bounding box center [393, 40] width 8 height 8
checkbox input "false"
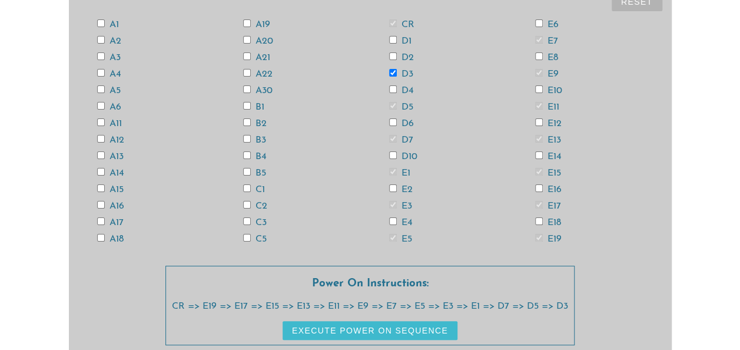
click at [393, 72] on input "D3" at bounding box center [393, 73] width 8 height 8
checkbox input "false"
click at [391, 107] on input "D5" at bounding box center [393, 106] width 8 height 8
checkbox input "false"
click at [392, 141] on input "D7" at bounding box center [393, 139] width 8 height 8
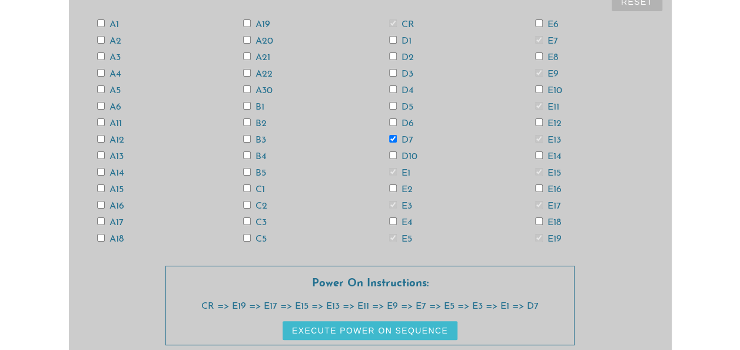
checkbox input "false"
click at [390, 168] on input "E1" at bounding box center [393, 172] width 8 height 8
checkbox input "false"
click at [394, 206] on input "E3" at bounding box center [393, 205] width 8 height 8
checkbox input "false"
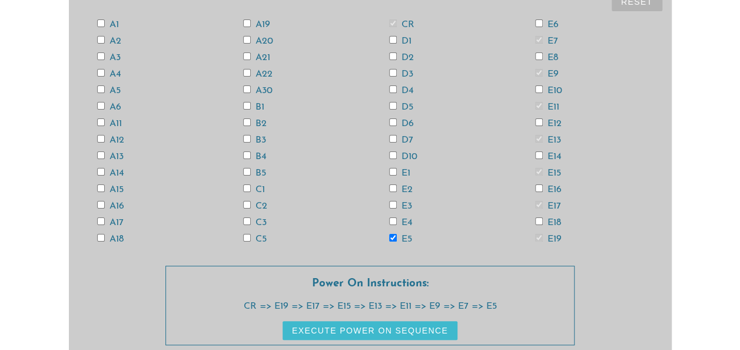
click at [391, 238] on input "E5" at bounding box center [393, 238] width 8 height 8
checkbox input "false"
click at [539, 38] on input "E7" at bounding box center [539, 40] width 8 height 8
checkbox input "false"
click at [535, 71] on input "E9" at bounding box center [539, 73] width 8 height 8
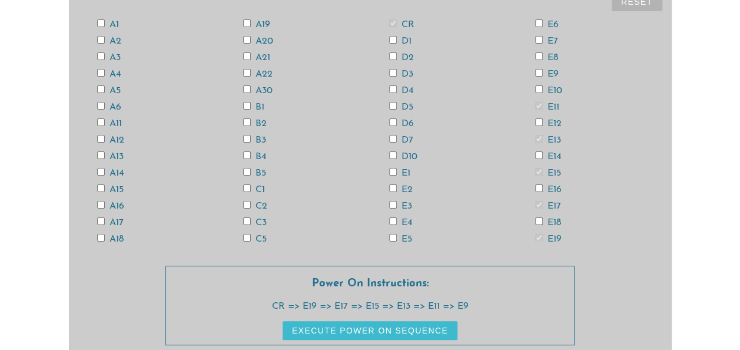
checkbox input "false"
click at [538, 105] on input "E11" at bounding box center [539, 106] width 8 height 8
checkbox input "false"
click at [538, 135] on input "E13" at bounding box center [539, 139] width 8 height 8
checkbox input "false"
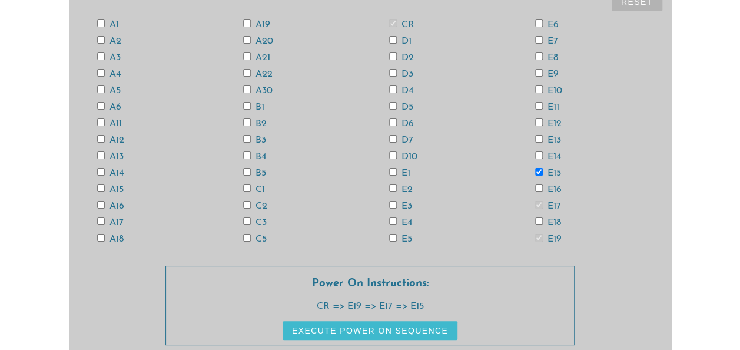
click at [536, 173] on input "E15" at bounding box center [539, 172] width 8 height 8
checkbox input "false"
click at [538, 203] on input "E17" at bounding box center [539, 205] width 8 height 8
checkbox input "false"
click at [539, 237] on input "E19" at bounding box center [539, 238] width 8 height 8
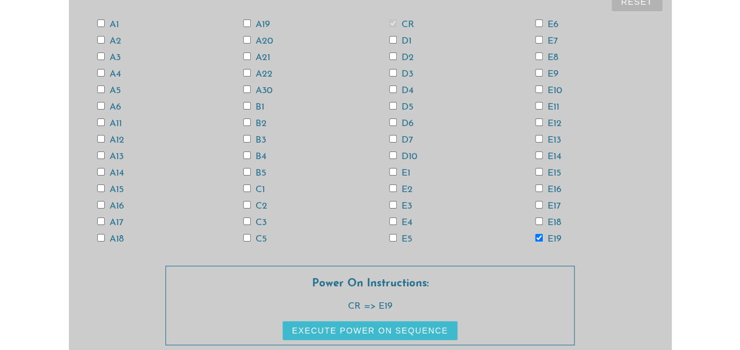
checkbox input "false"
click at [538, 171] on input "E15" at bounding box center [539, 172] width 8 height 8
checkbox input "true"
click at [537, 137] on input "E13" at bounding box center [539, 139] width 8 height 8
checkbox input "true"
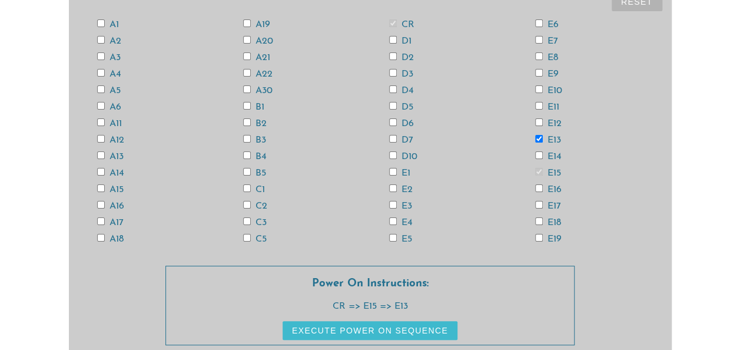
click at [99, 152] on input "A13" at bounding box center [101, 155] width 8 height 8
checkbox input "true"
click at [99, 122] on input "A11" at bounding box center [101, 122] width 8 height 8
checkbox input "true"
click at [100, 58] on input "A3" at bounding box center [101, 56] width 8 height 8
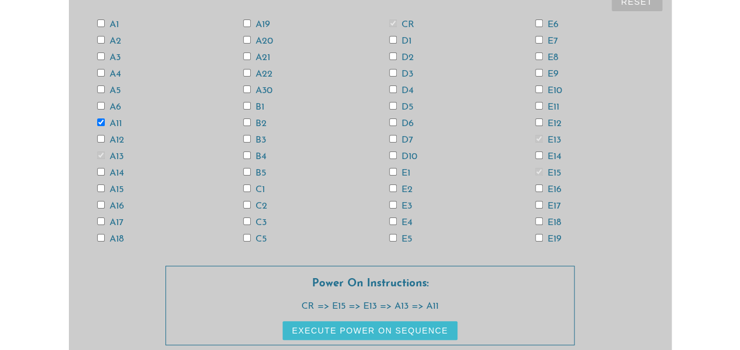
checkbox input "true"
click at [99, 105] on input "A6" at bounding box center [101, 106] width 8 height 8
checkbox input "true"
click at [99, 236] on input "A18" at bounding box center [101, 238] width 8 height 8
checkbox input "true"
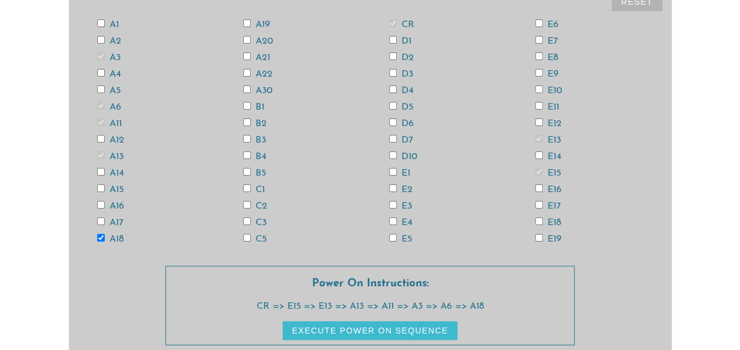
click at [390, 122] on input "D6" at bounding box center [393, 122] width 8 height 8
checkbox input "true"
click at [390, 220] on input "E4" at bounding box center [393, 221] width 8 height 8
checkbox input "true"
click at [538, 124] on input "E12" at bounding box center [539, 122] width 8 height 8
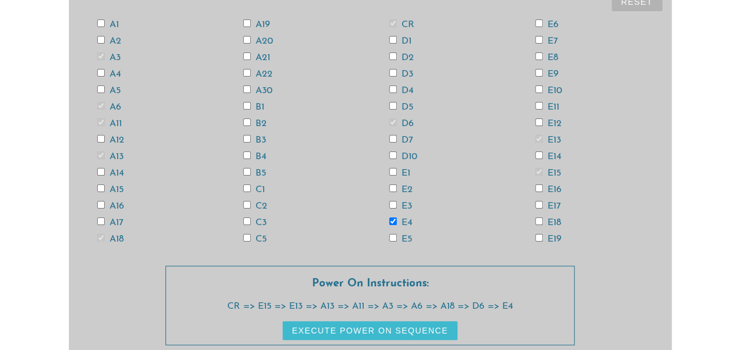
checkbox input "true"
click at [538, 154] on input "E14" at bounding box center [539, 155] width 8 height 8
checkbox input "true"
click at [537, 221] on input "E18" at bounding box center [539, 221] width 8 height 8
checkbox input "true"
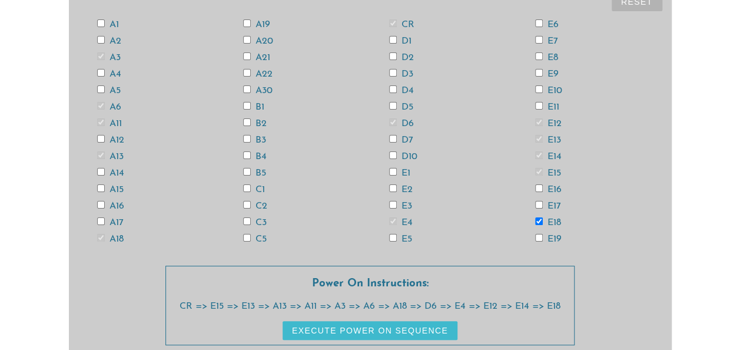
click at [97, 135] on input "A12" at bounding box center [101, 139] width 8 height 8
checkbox input "true"
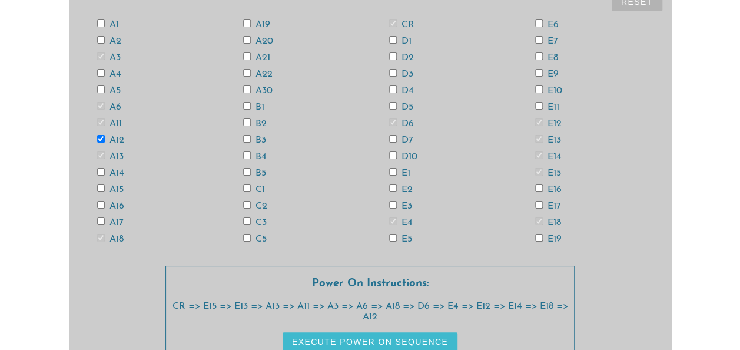
click at [324, 340] on button "Execute Power On Sequence" at bounding box center [369, 341] width 175 height 19
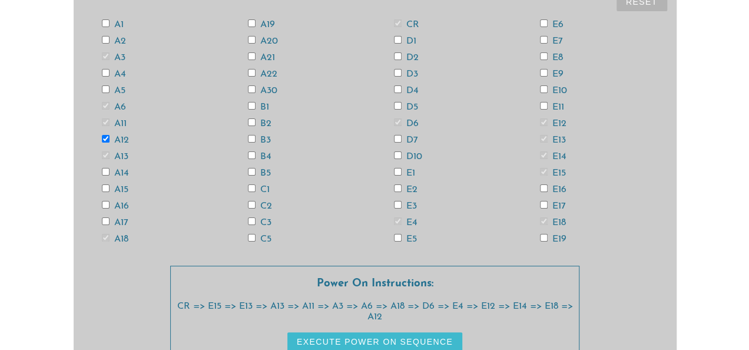
scroll to position [0, 0]
